Goal: Task Accomplishment & Management: Use online tool/utility

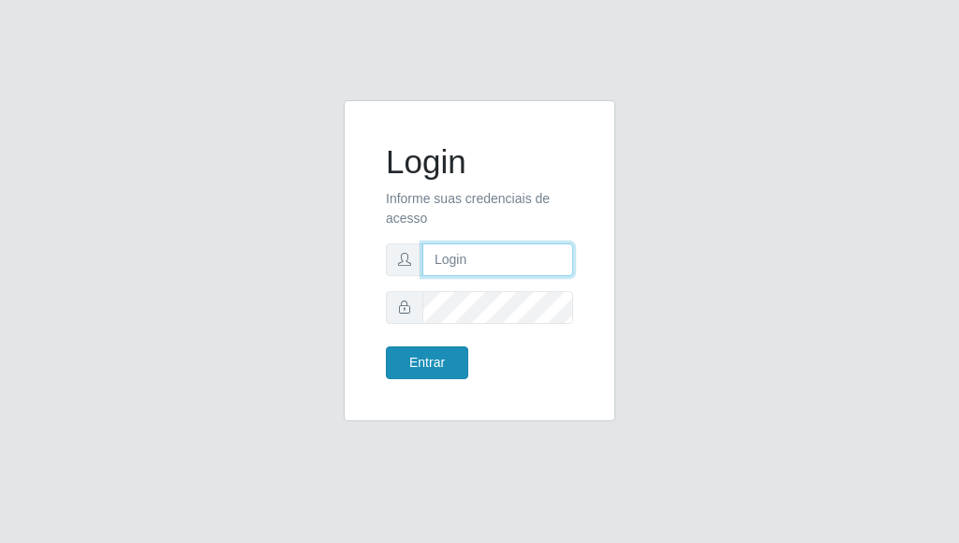
type input "[PERSON_NAME]"
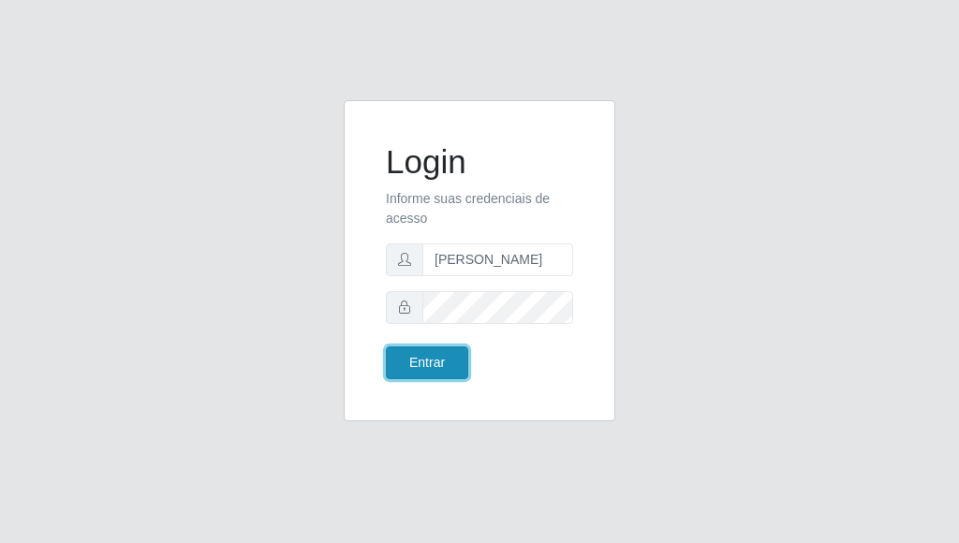
click at [430, 362] on button "Entrar" at bounding box center [427, 363] width 82 height 33
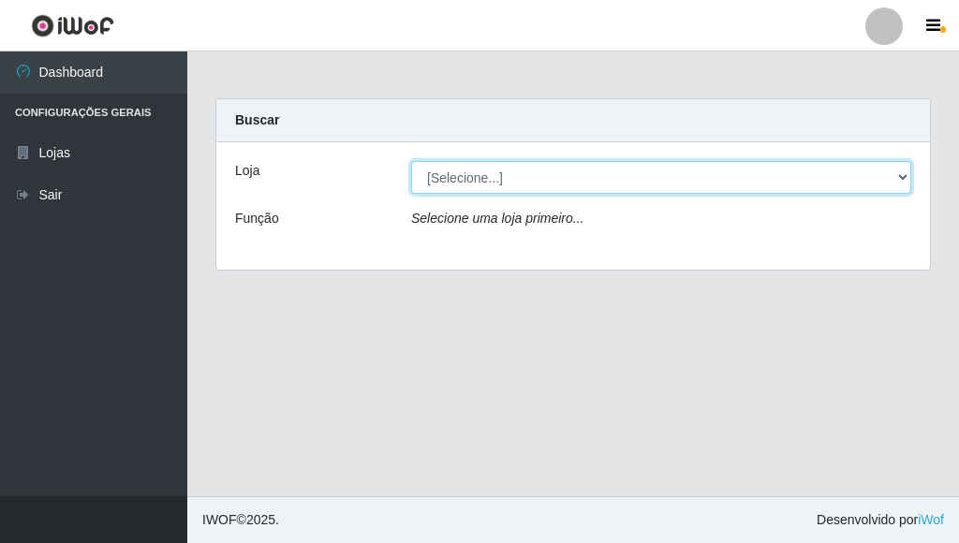
drag, startPoint x: 465, startPoint y: 176, endPoint x: 463, endPoint y: 187, distance: 11.4
click at [464, 178] on select "[Selecione...] Bemais Supermercados - [GEOGRAPHIC_DATA]" at bounding box center [661, 177] width 500 height 33
select select "249"
click at [411, 161] on select "[Selecione...] Bemais Supermercados - [GEOGRAPHIC_DATA]" at bounding box center [661, 177] width 500 height 33
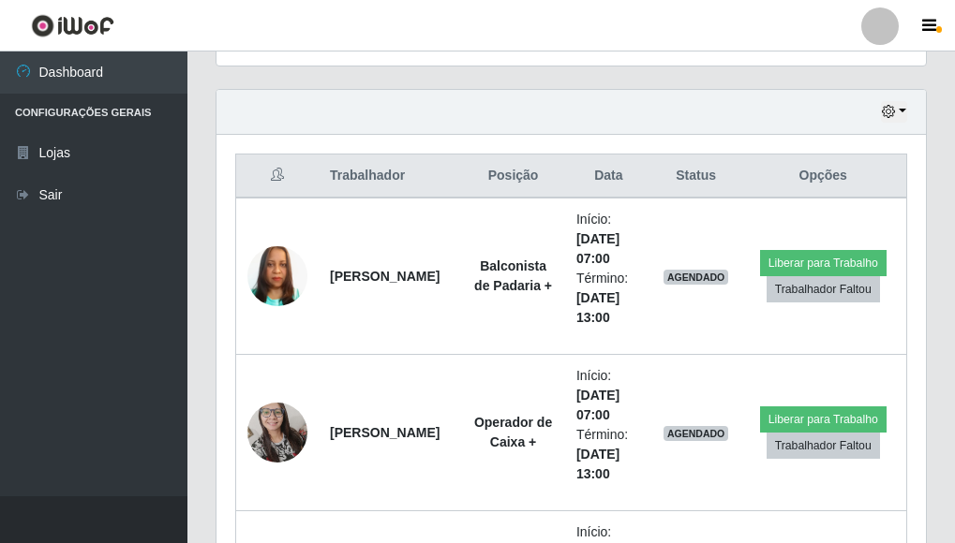
scroll to position [656, 0]
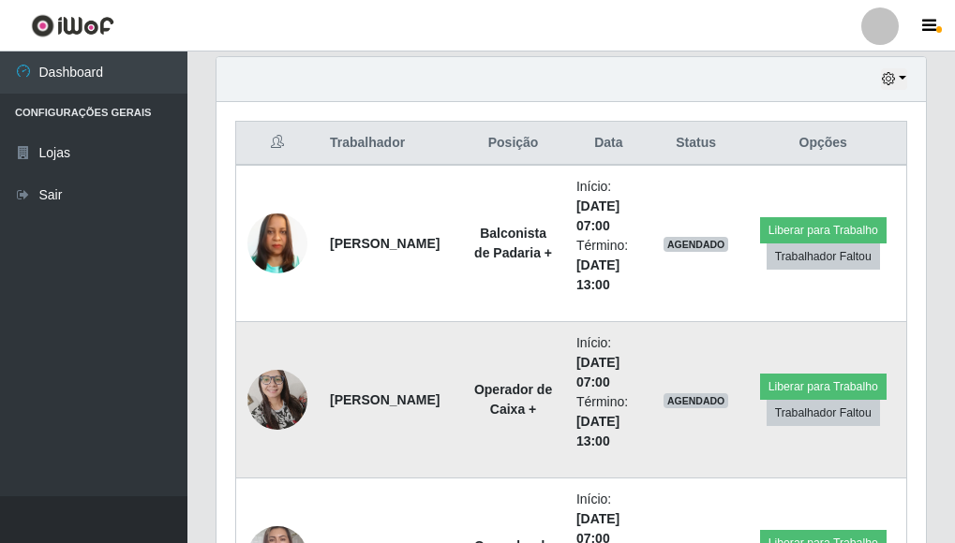
click at [285, 392] on img at bounding box center [277, 400] width 60 height 81
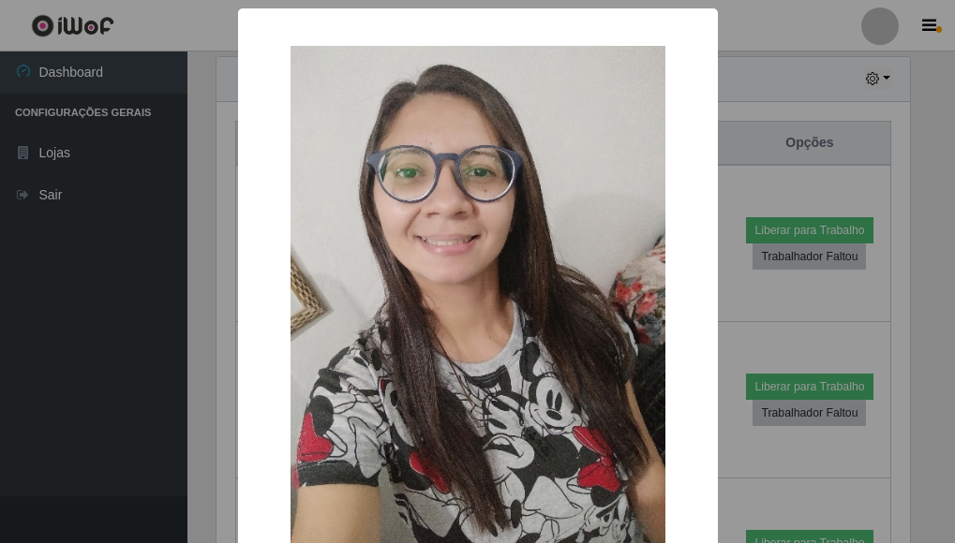
scroll to position [389, 698]
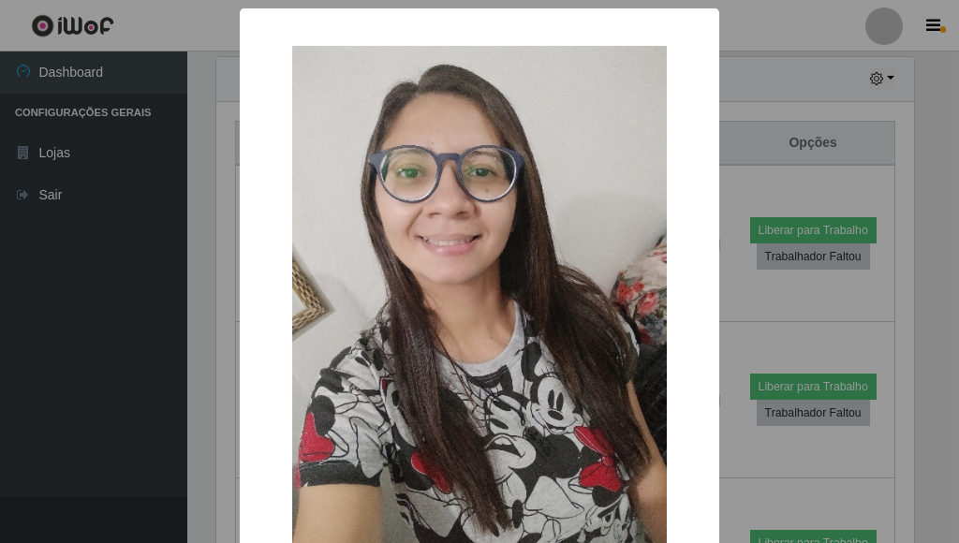
click at [176, 371] on div "× OK Cancel" at bounding box center [479, 271] width 959 height 543
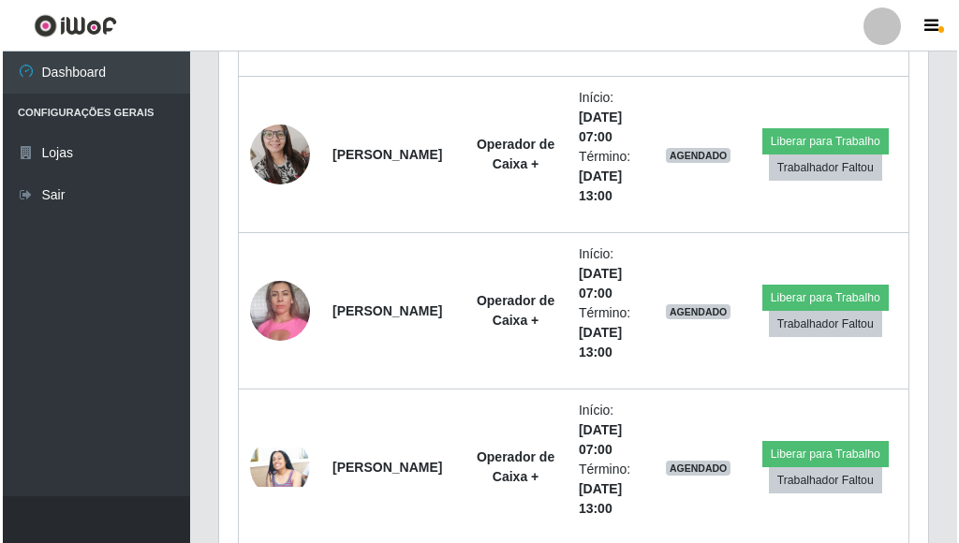
scroll to position [937, 0]
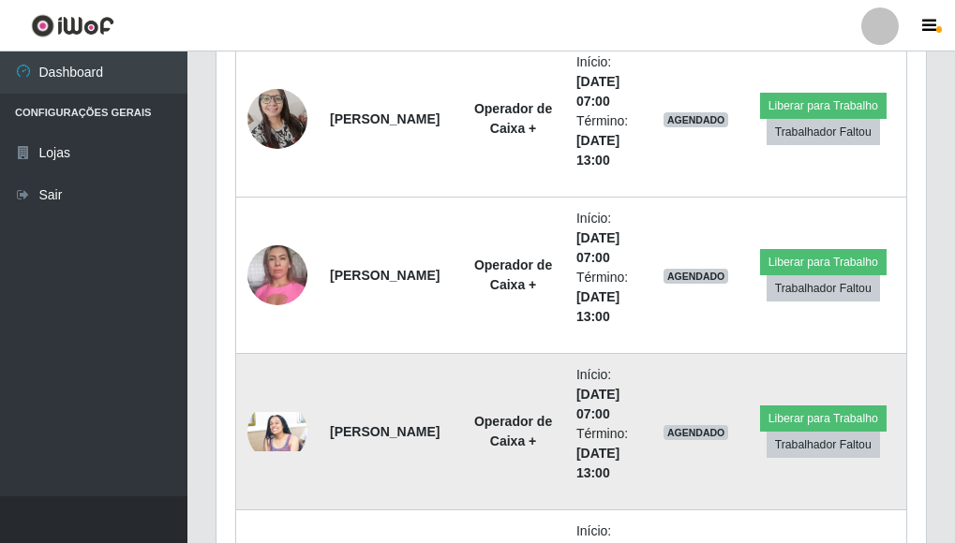
click at [270, 427] on img at bounding box center [277, 432] width 60 height 40
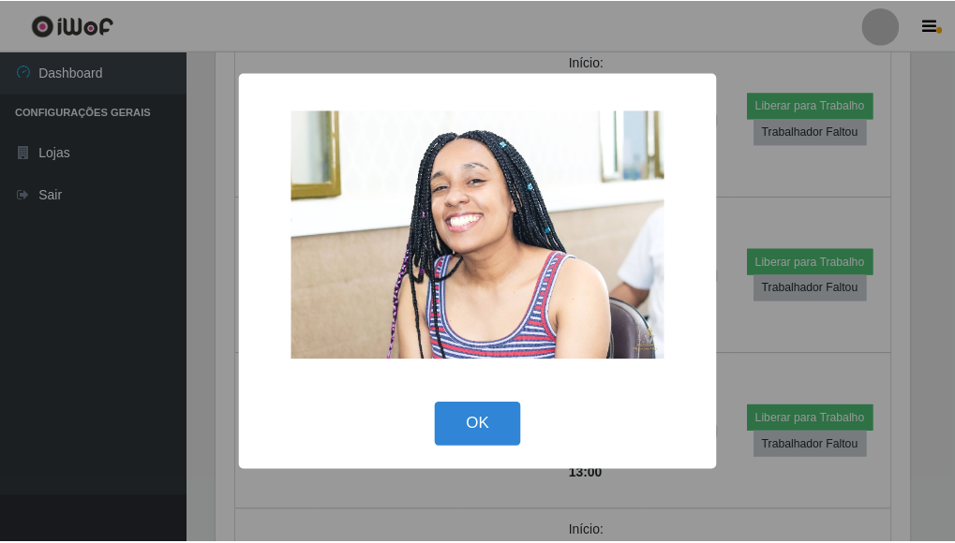
scroll to position [389, 698]
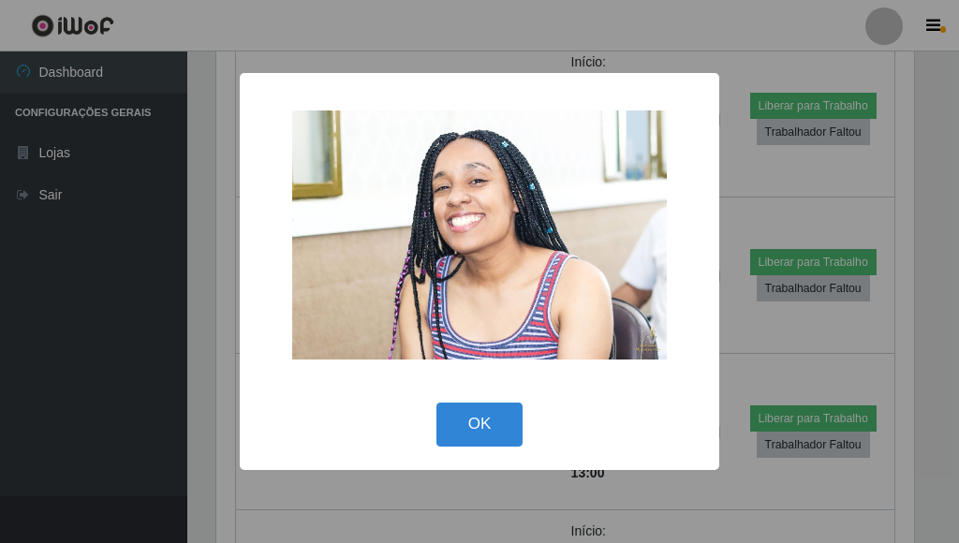
drag, startPoint x: 464, startPoint y: 408, endPoint x: 424, endPoint y: 405, distance: 40.4
click at [463, 409] on button "OK" at bounding box center [480, 425] width 87 height 44
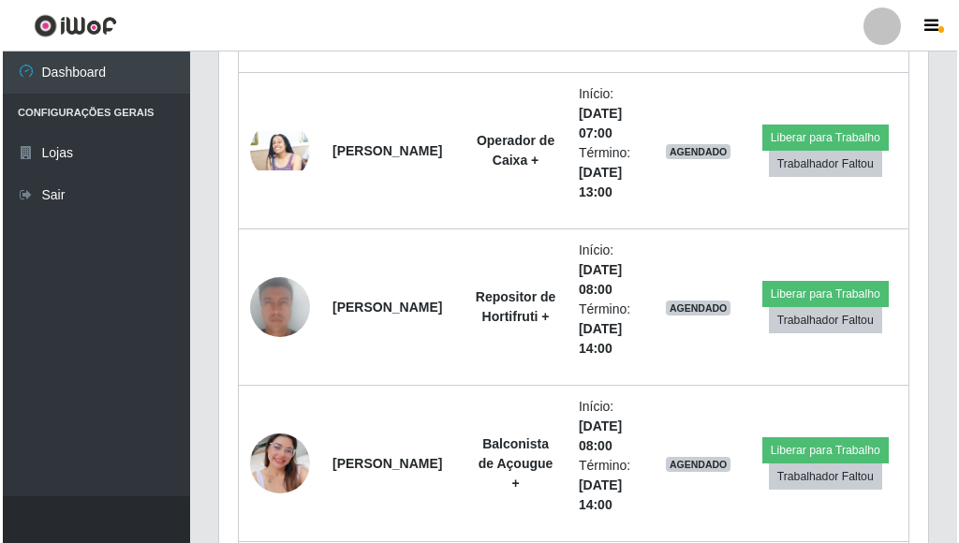
scroll to position [1312, 0]
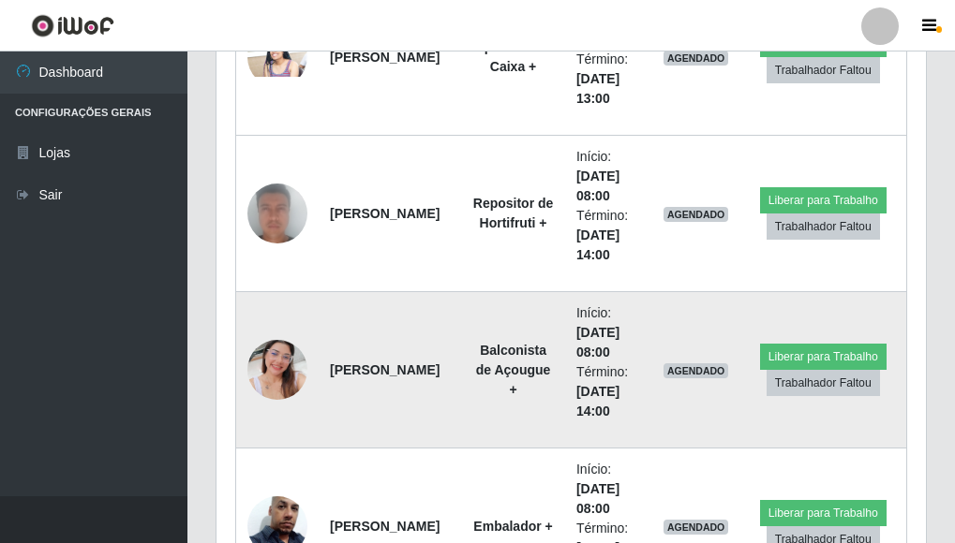
click at [260, 357] on img at bounding box center [277, 370] width 60 height 107
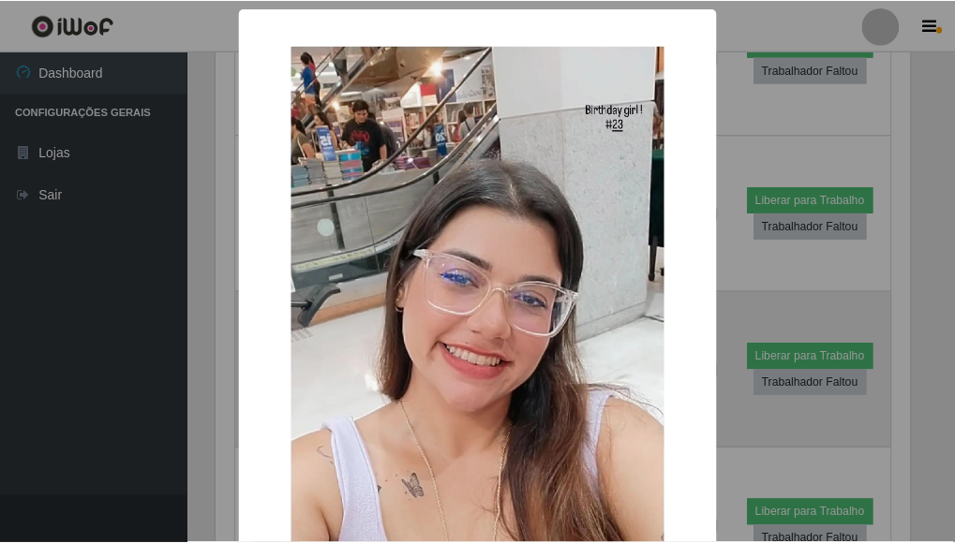
scroll to position [389, 698]
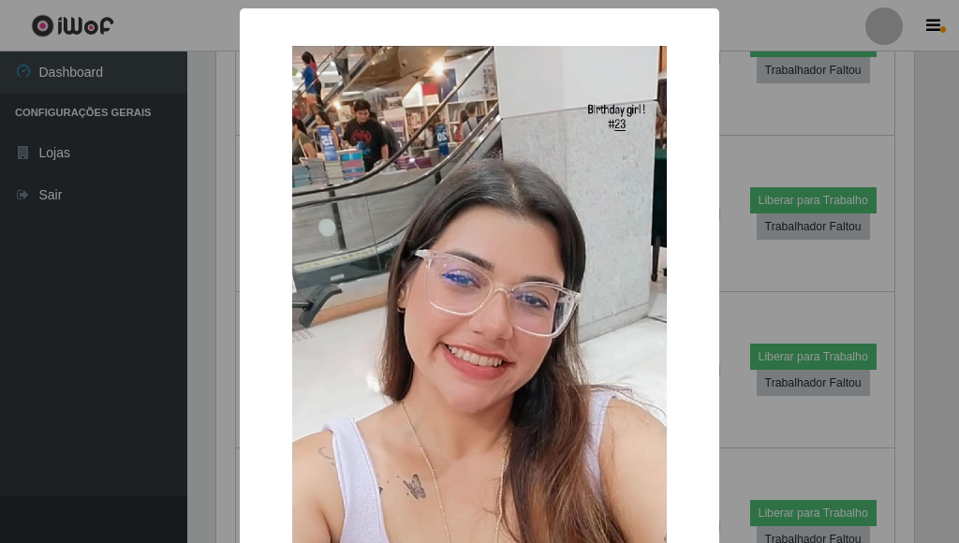
click at [174, 345] on div "× OK Cancel" at bounding box center [479, 271] width 959 height 543
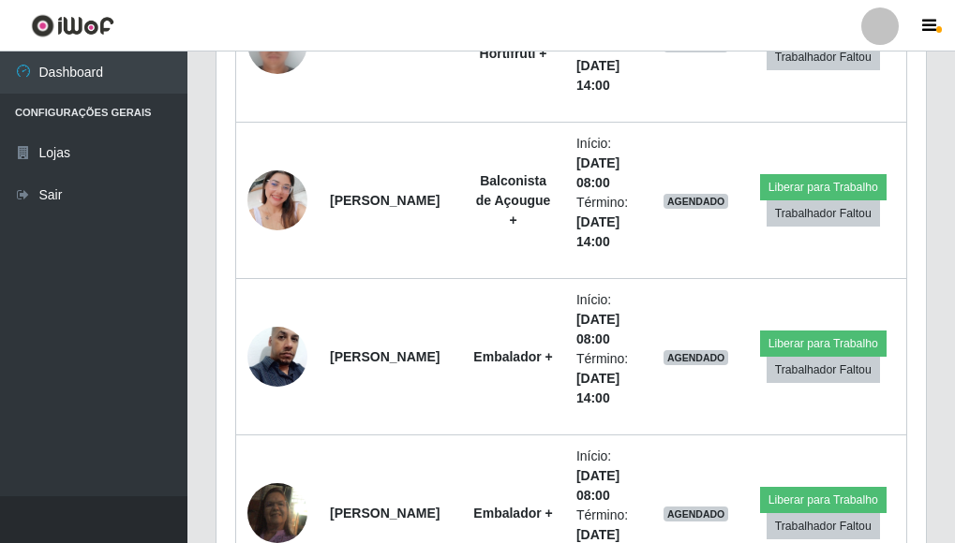
scroll to position [1499, 0]
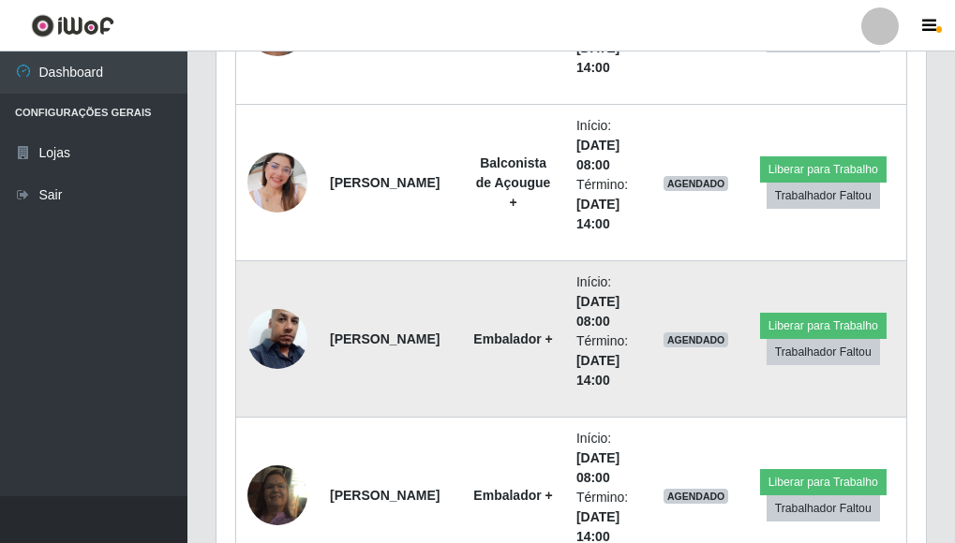
click at [264, 334] on img at bounding box center [277, 339] width 60 height 107
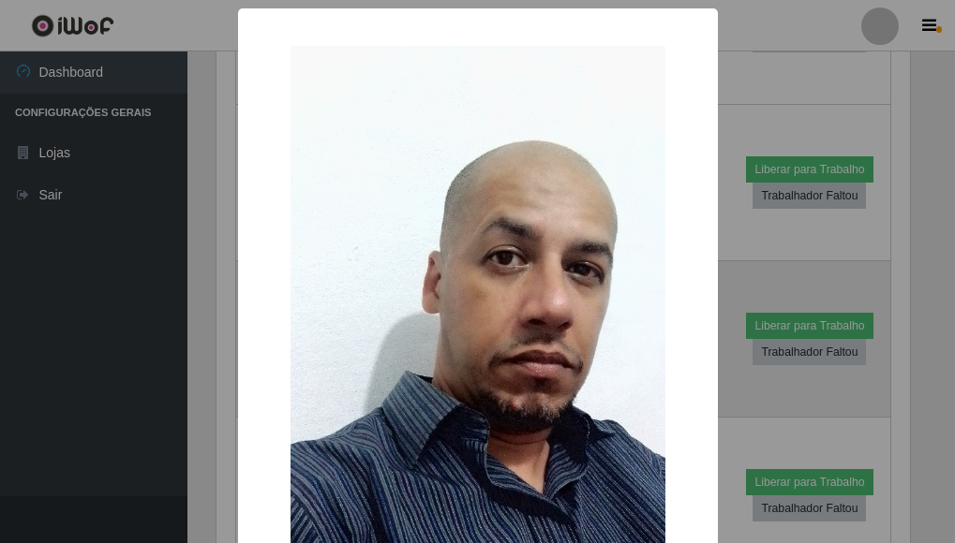
scroll to position [389, 698]
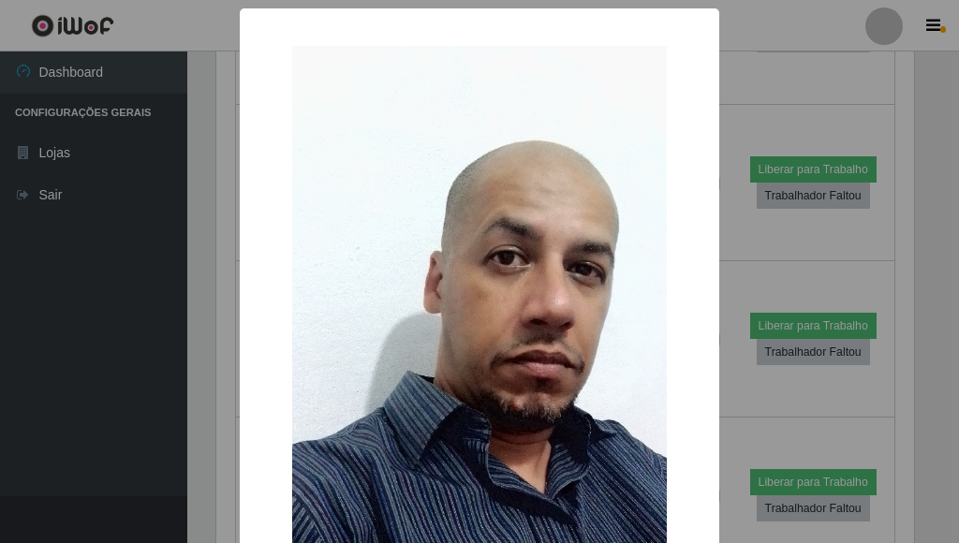
click at [187, 327] on div "× OK Cancel" at bounding box center [479, 271] width 959 height 543
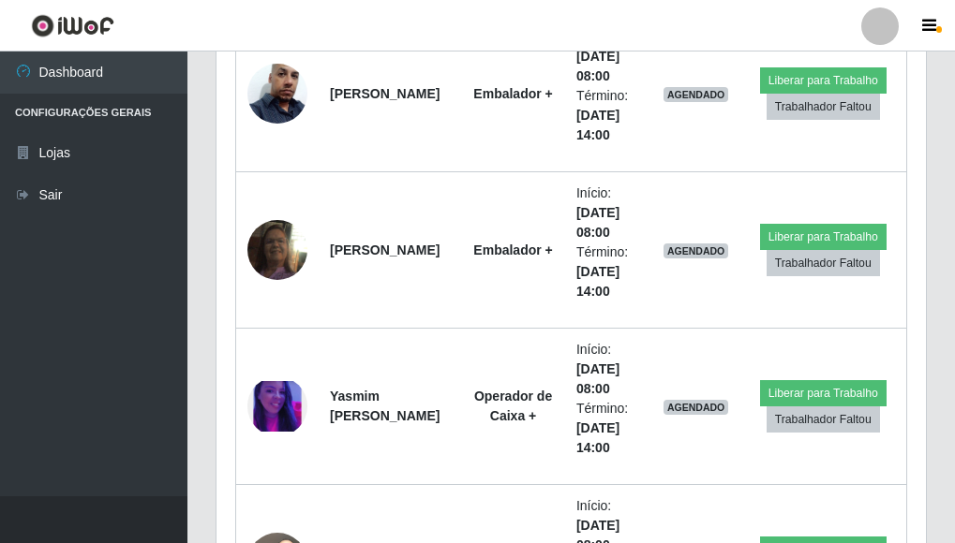
scroll to position [0, 0]
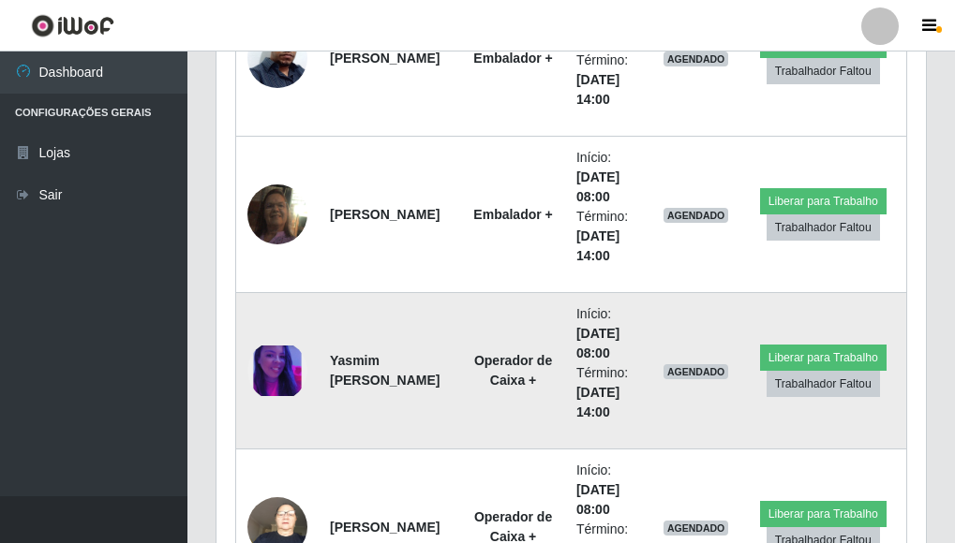
click at [282, 368] on img at bounding box center [277, 372] width 60 height 52
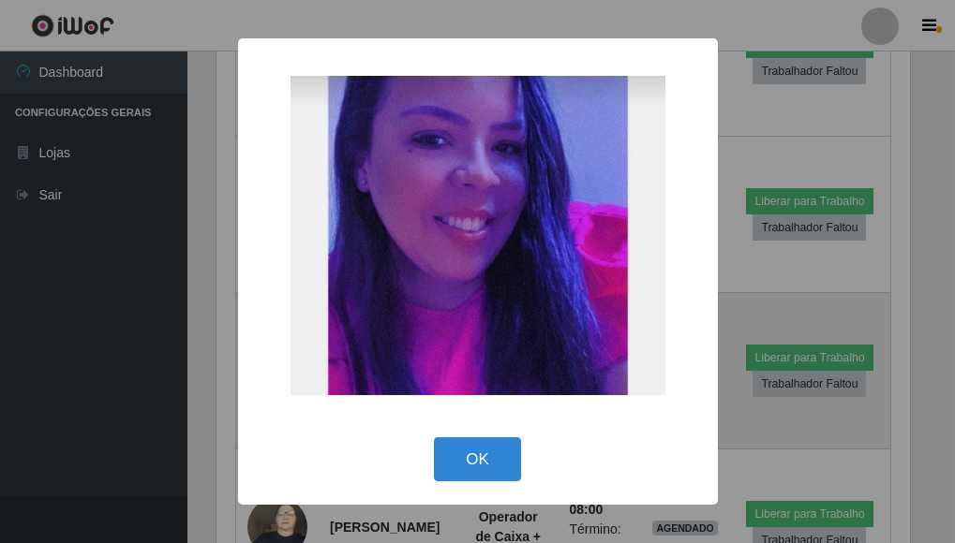
scroll to position [936566, 936257]
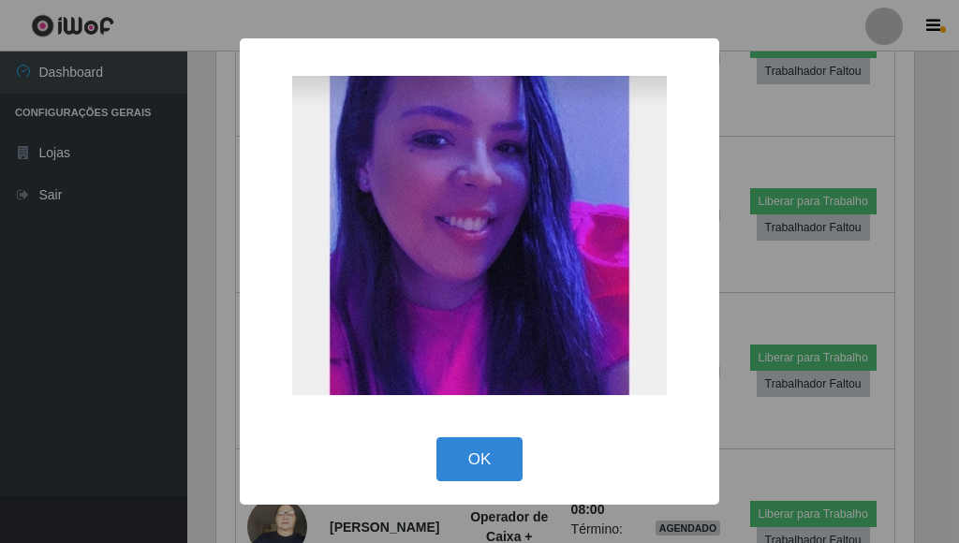
click at [191, 350] on div "× OK Cancel" at bounding box center [479, 271] width 959 height 543
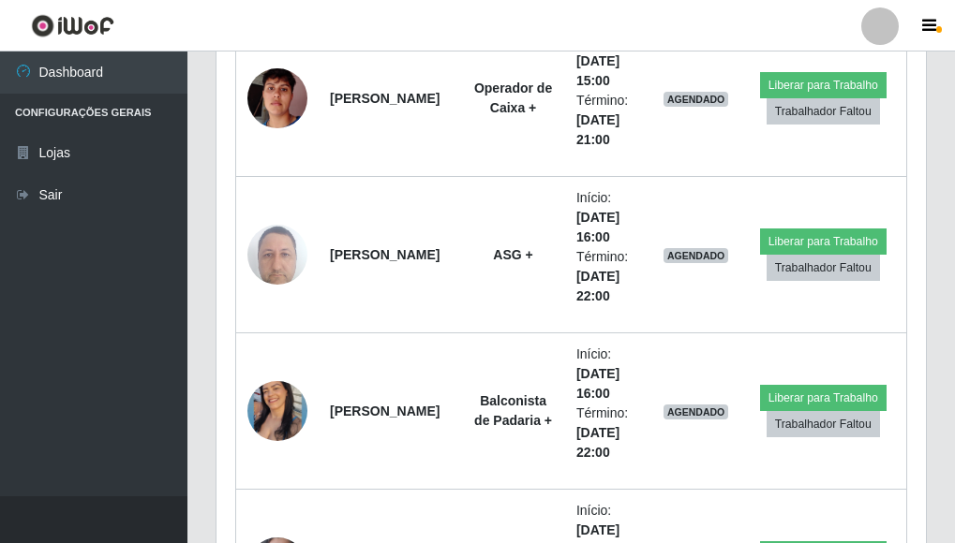
scroll to position [4591, 0]
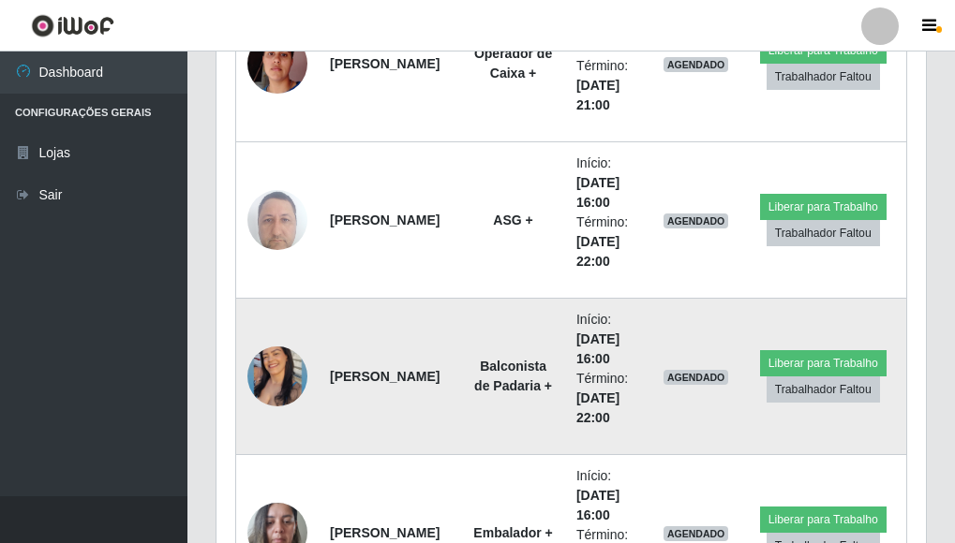
click at [276, 363] on img at bounding box center [277, 376] width 60 height 75
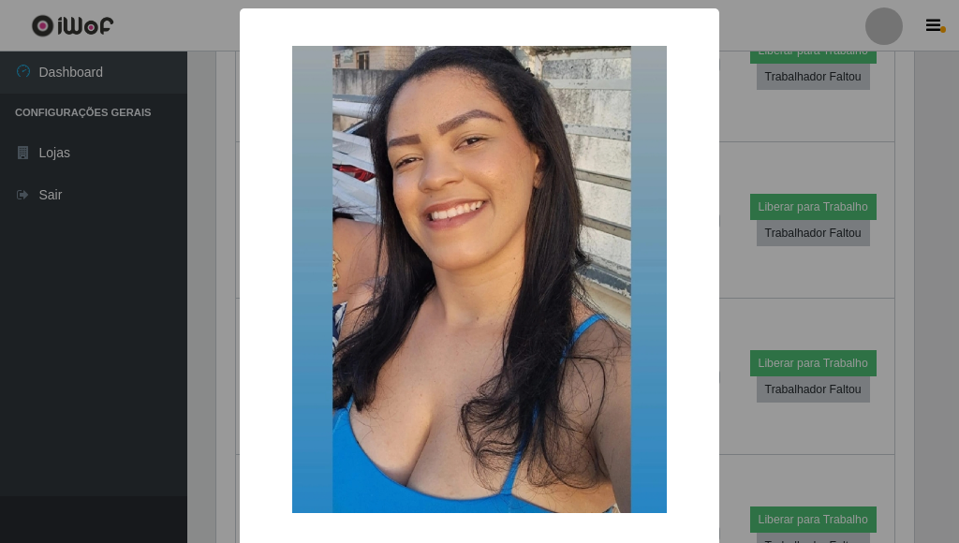
click at [190, 382] on div "× OK Cancel" at bounding box center [479, 271] width 959 height 543
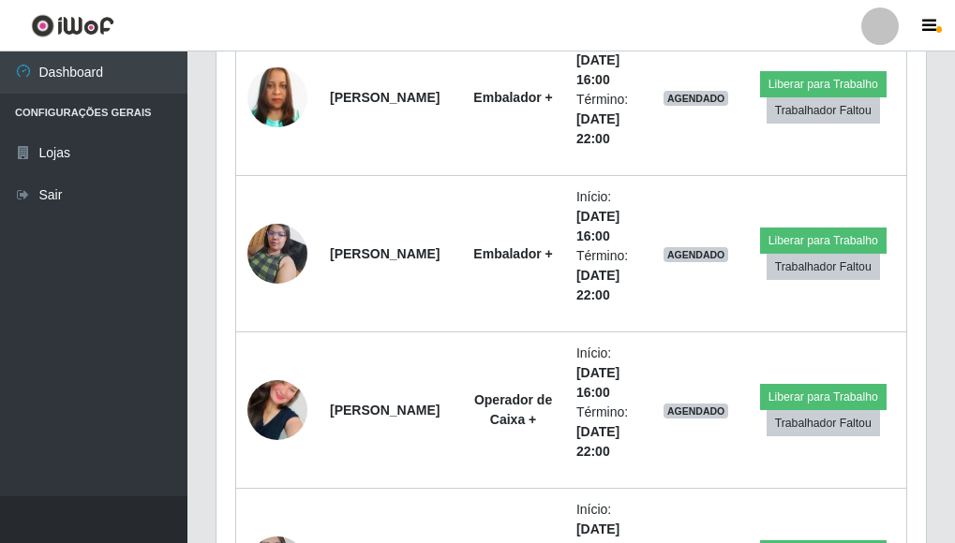
scroll to position [5341, 0]
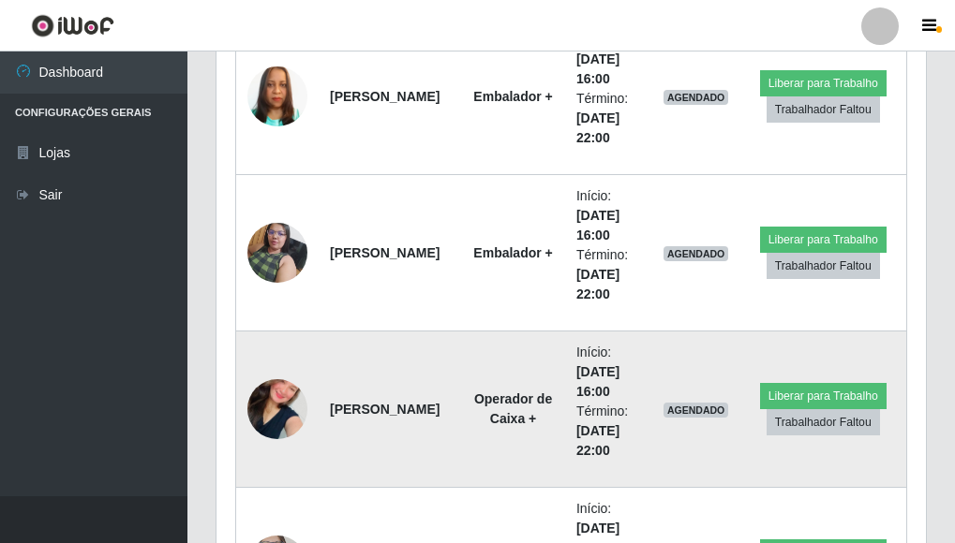
click at [252, 392] on img at bounding box center [277, 409] width 60 height 107
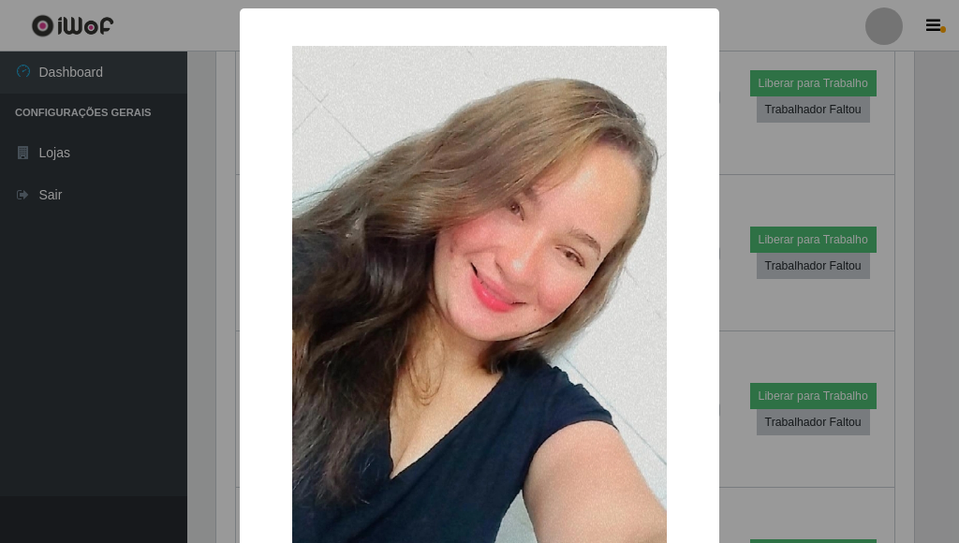
click at [199, 376] on div "× OK Cancel" at bounding box center [479, 271] width 959 height 543
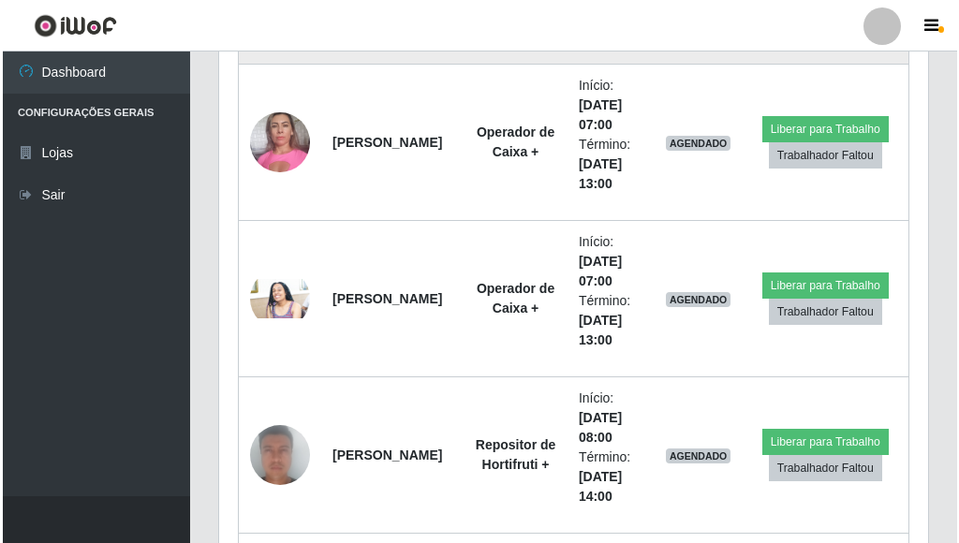
scroll to position [1031, 0]
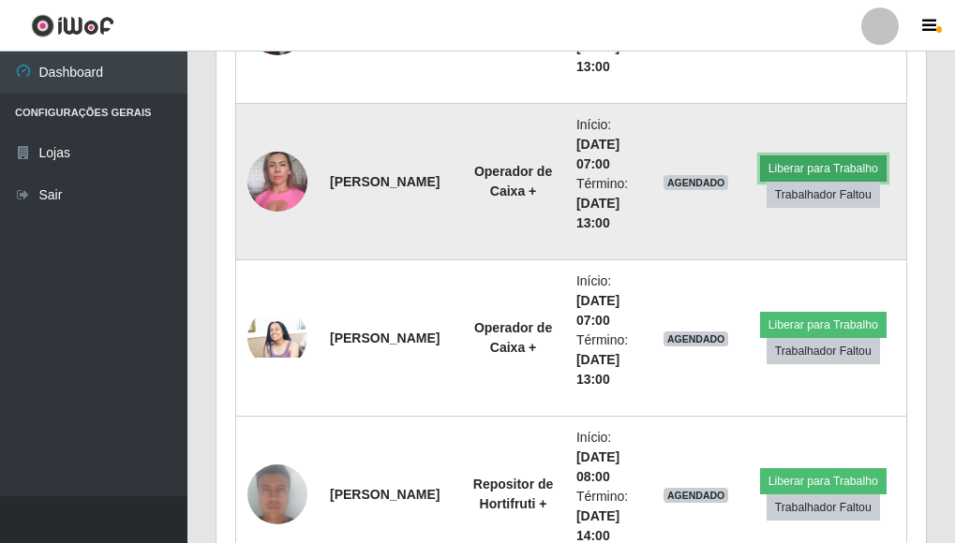
click at [812, 165] on button "Liberar para Trabalho" at bounding box center [823, 169] width 126 height 26
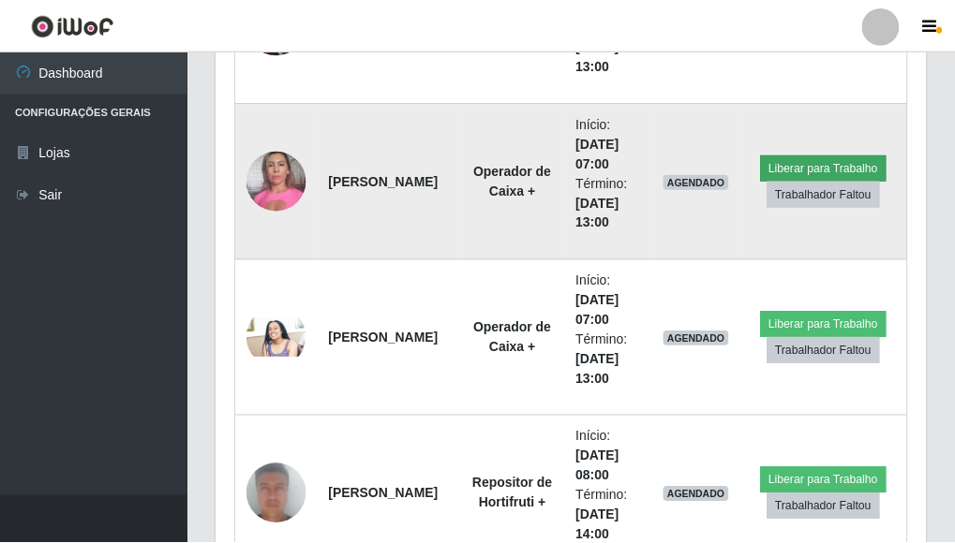
scroll to position [389, 698]
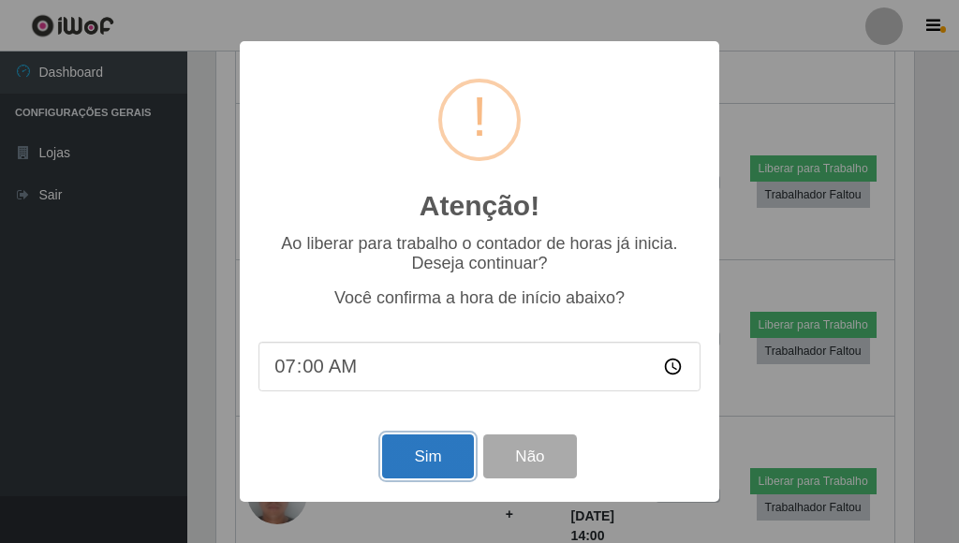
click at [417, 463] on button "Sim" at bounding box center [427, 457] width 91 height 44
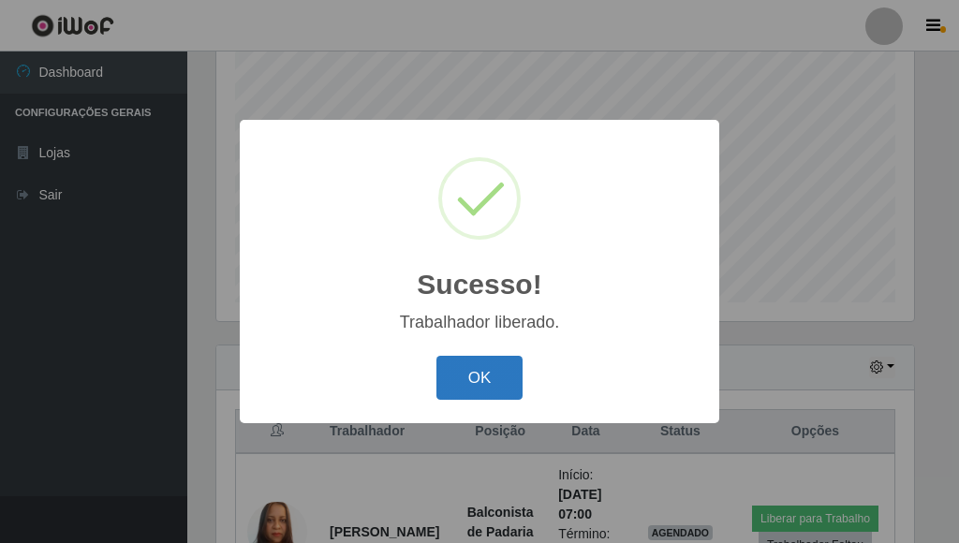
click at [484, 368] on button "OK" at bounding box center [480, 378] width 87 height 44
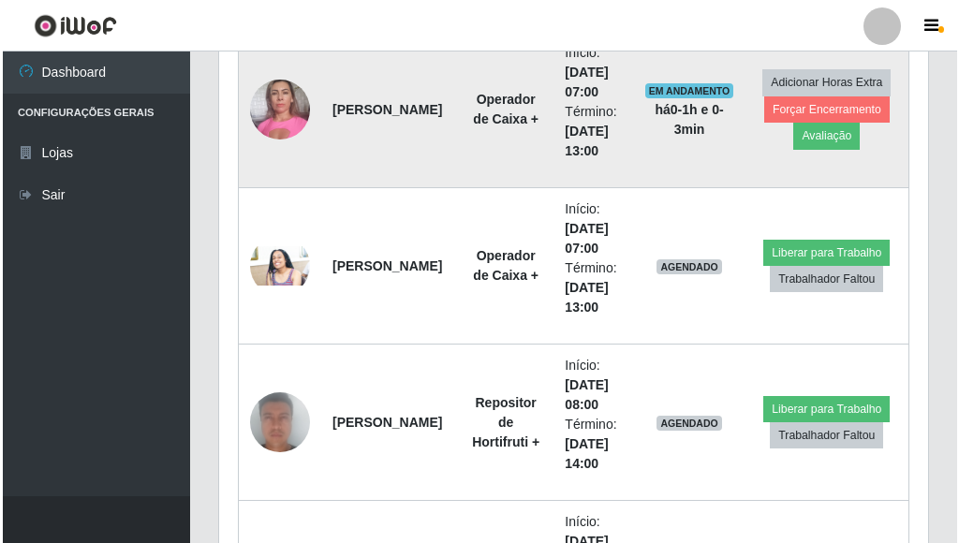
scroll to position [1117, 0]
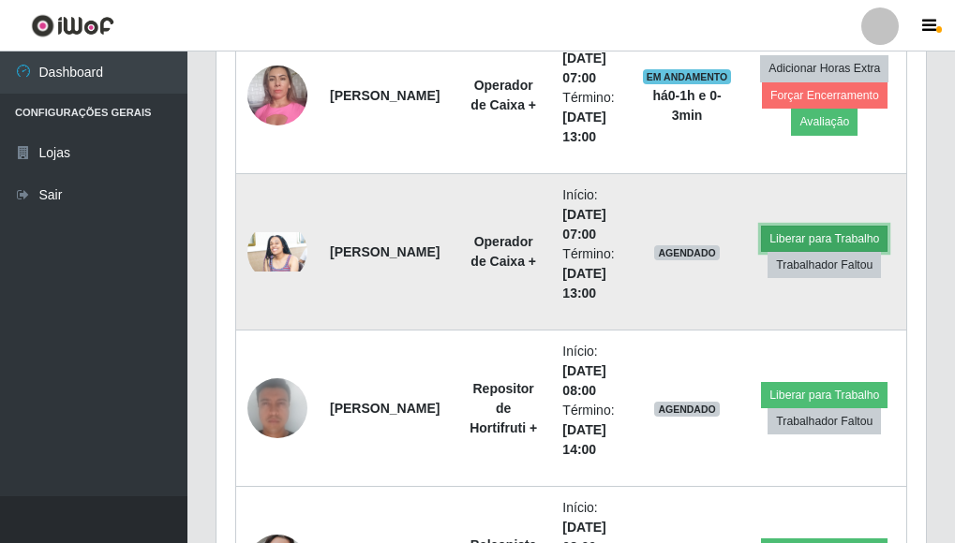
click at [826, 236] on button "Liberar para Trabalho" at bounding box center [824, 239] width 126 height 26
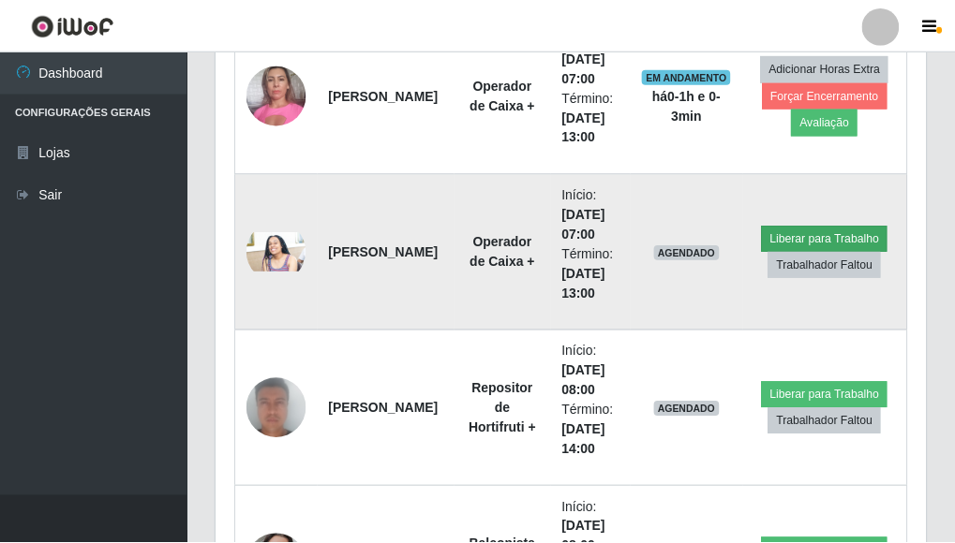
scroll to position [389, 698]
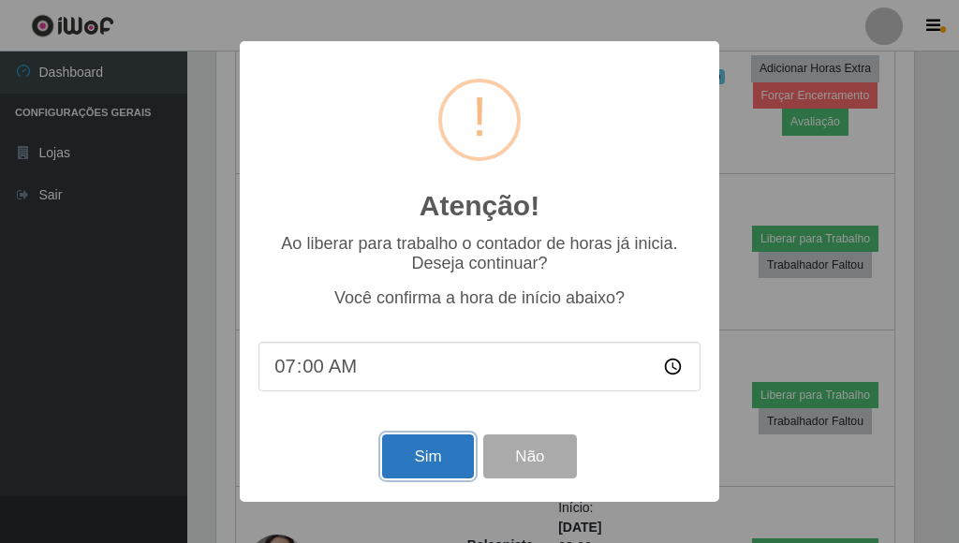
click at [393, 467] on button "Sim" at bounding box center [427, 457] width 91 height 44
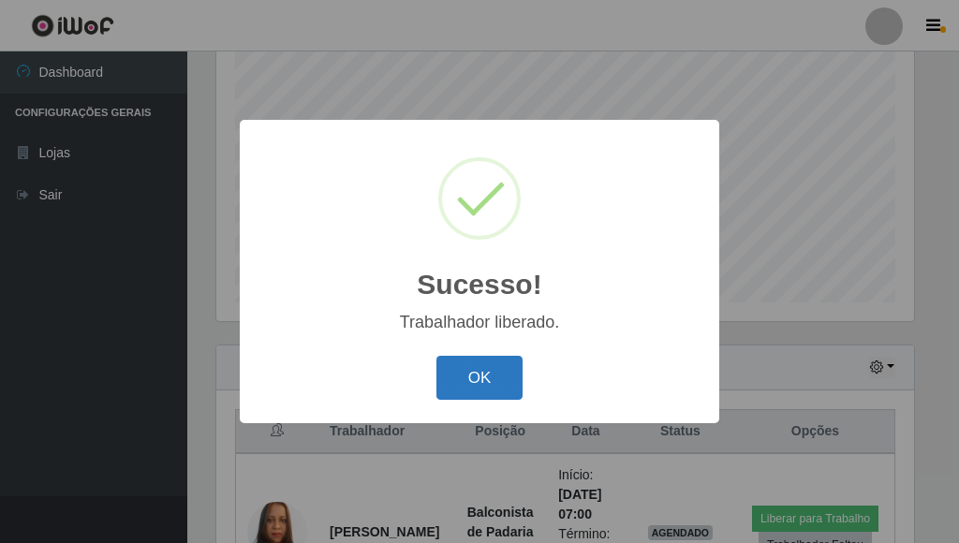
click at [472, 376] on button "OK" at bounding box center [480, 378] width 87 height 44
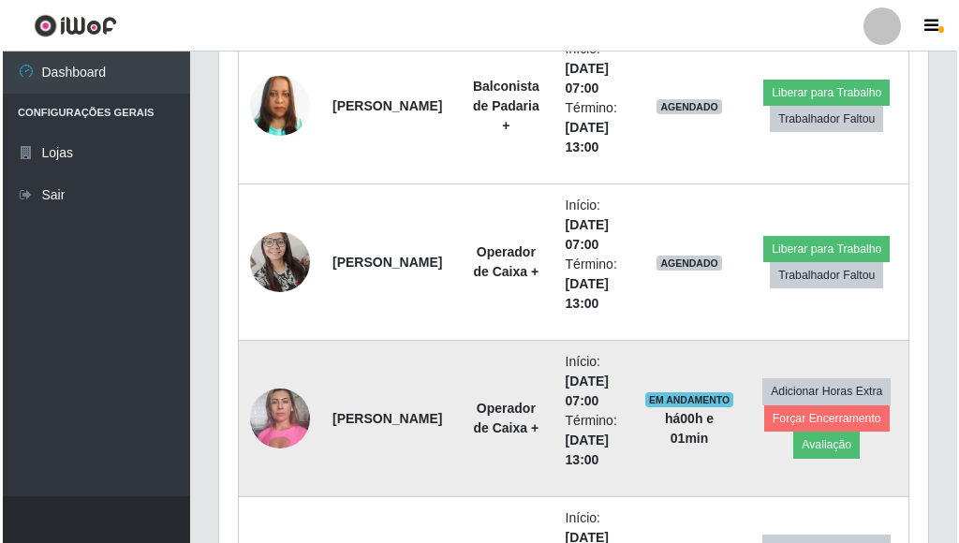
scroll to position [836, 0]
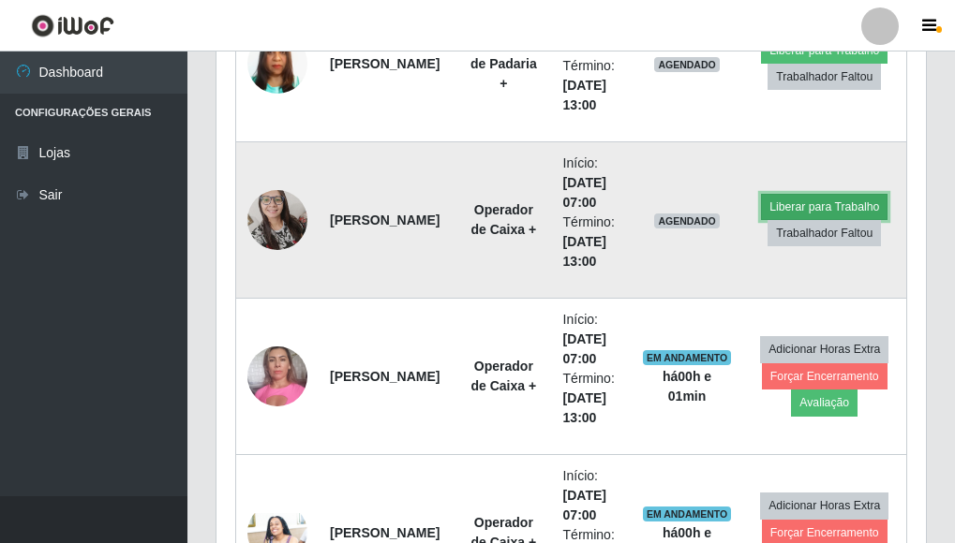
click at [820, 207] on button "Liberar para Trabalho" at bounding box center [824, 207] width 126 height 26
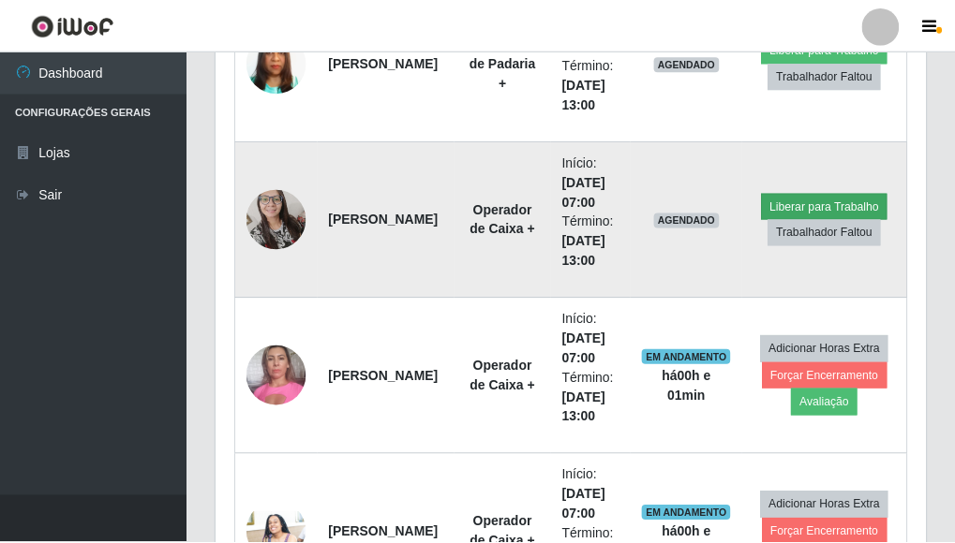
scroll to position [389, 698]
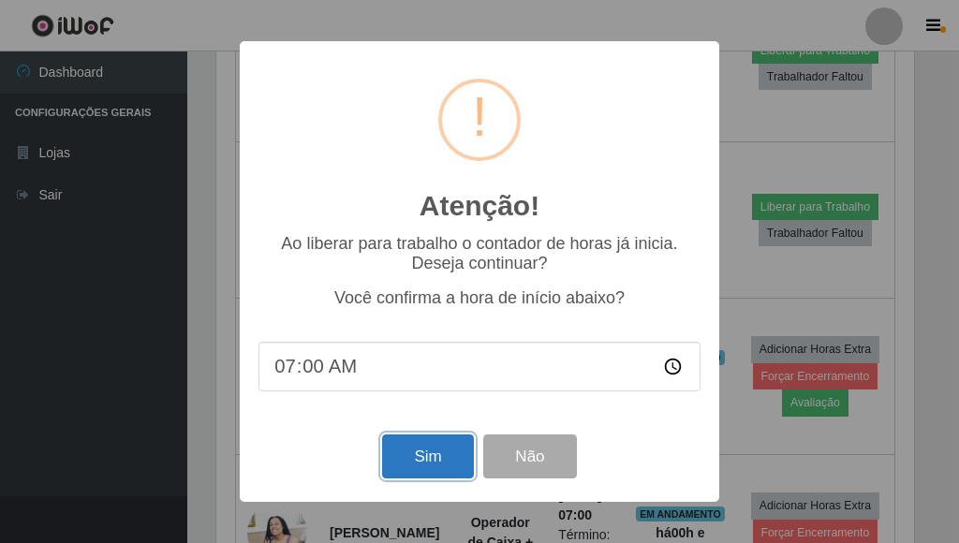
click at [417, 453] on button "Sim" at bounding box center [427, 457] width 91 height 44
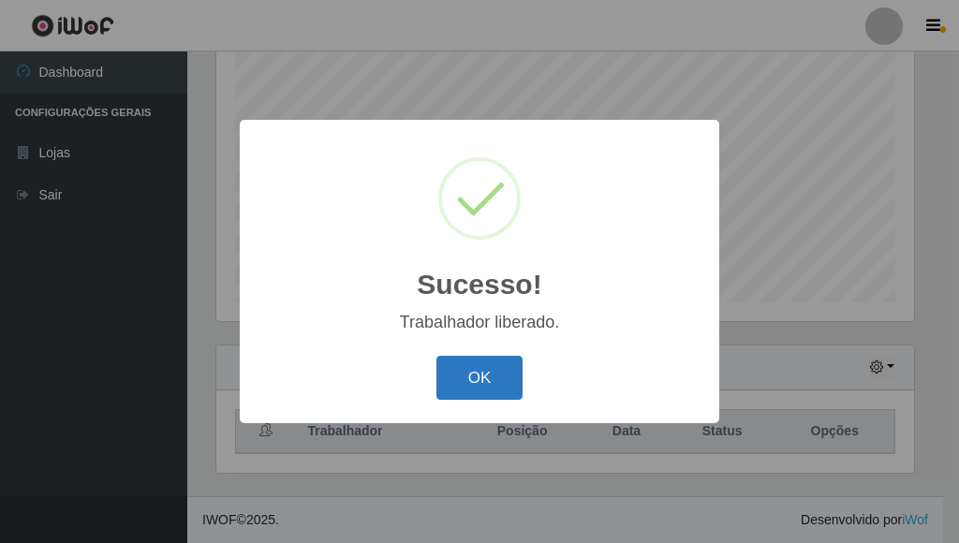
click at [462, 380] on button "OK" at bounding box center [480, 378] width 87 height 44
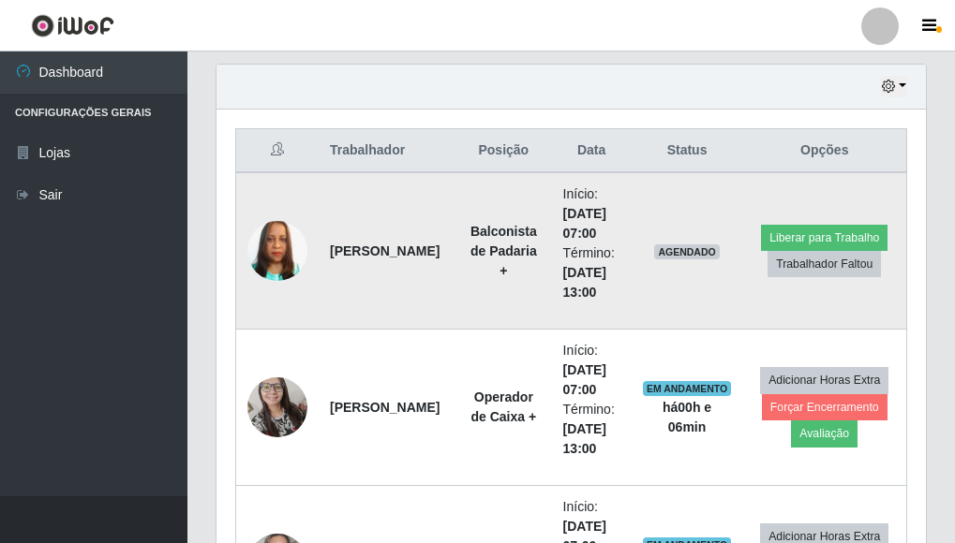
scroll to position [742, 0]
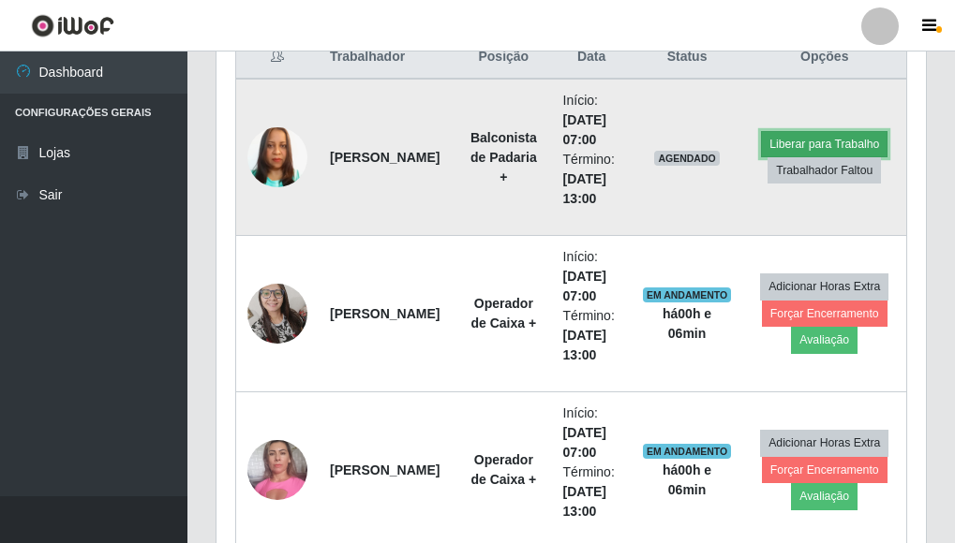
click at [815, 142] on button "Liberar para Trabalho" at bounding box center [824, 144] width 126 height 26
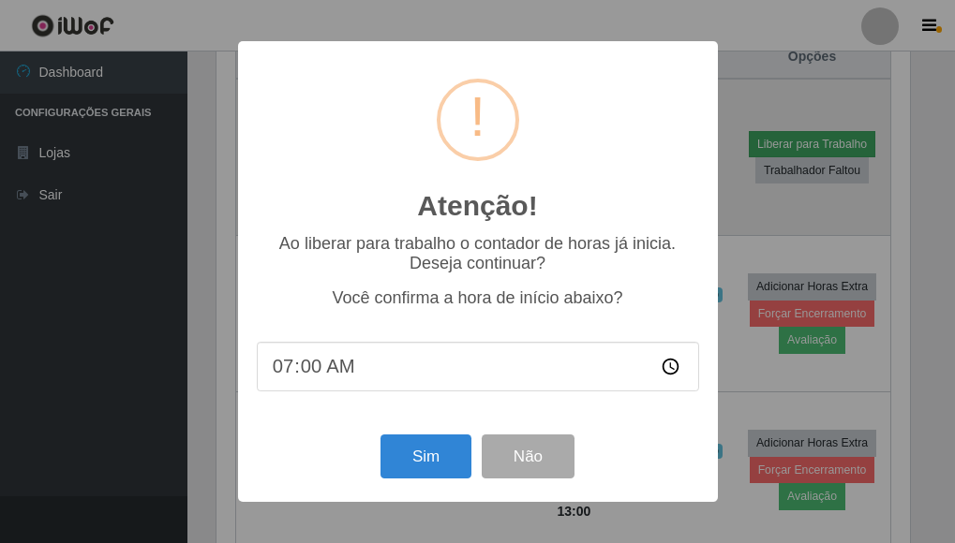
scroll to position [389, 698]
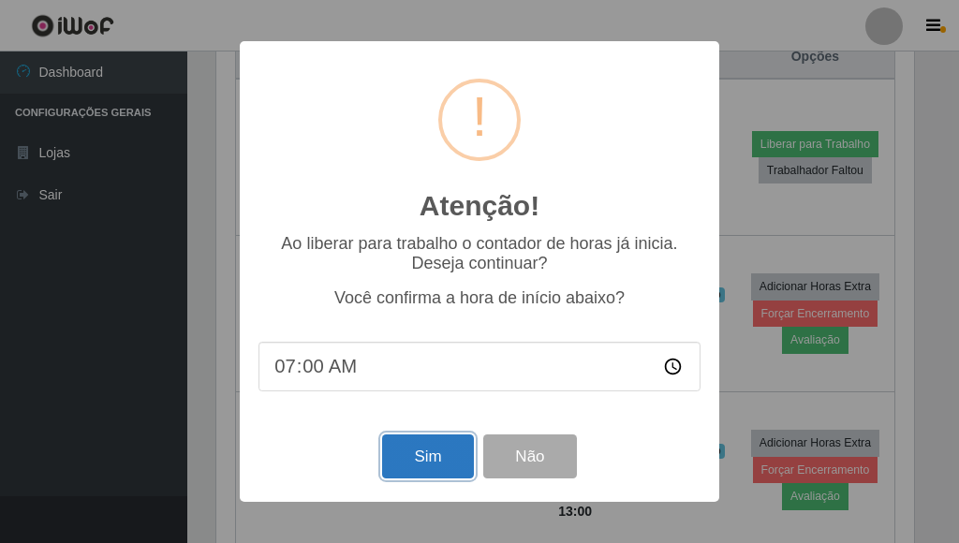
click at [416, 468] on button "Sim" at bounding box center [427, 457] width 91 height 44
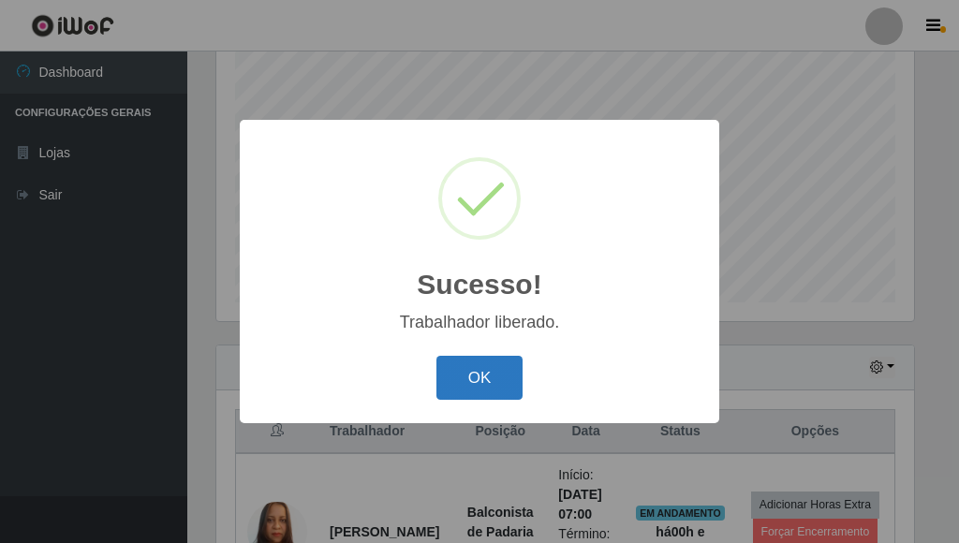
click at [449, 384] on button "OK" at bounding box center [480, 378] width 87 height 44
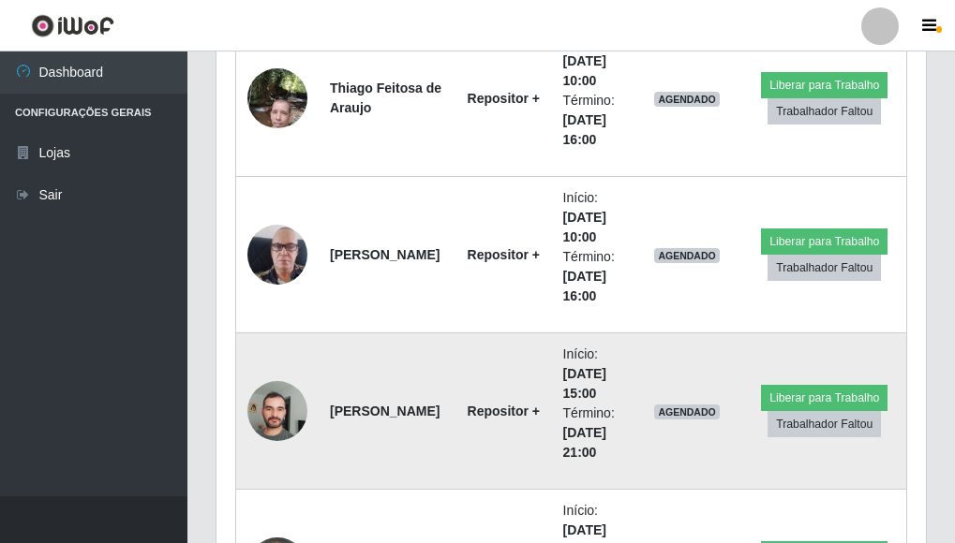
scroll to position [3064, 0]
